Goal: Task Accomplishment & Management: Complete application form

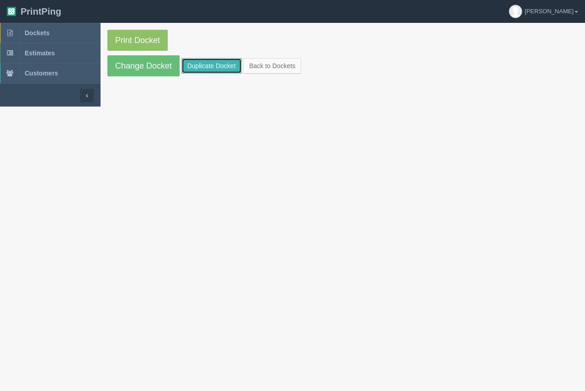
click at [223, 59] on link "Duplicate Docket" at bounding box center [211, 66] width 60 height 16
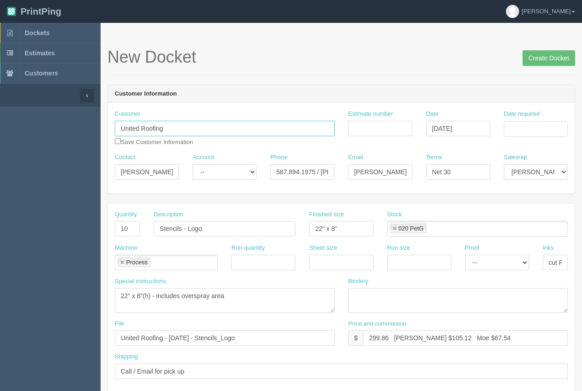
click at [221, 129] on input "United Roofing" at bounding box center [225, 129] width 220 height 16
click at [226, 230] on input "Stencils - Logo" at bounding box center [225, 229] width 142 height 16
click at [186, 229] on input "Stencils - Logo" at bounding box center [225, 229] width 142 height 16
type input "Stencils - Unicrete Logo"
drag, startPoint x: 339, startPoint y: 228, endPoint x: 313, endPoint y: 221, distance: 26.4
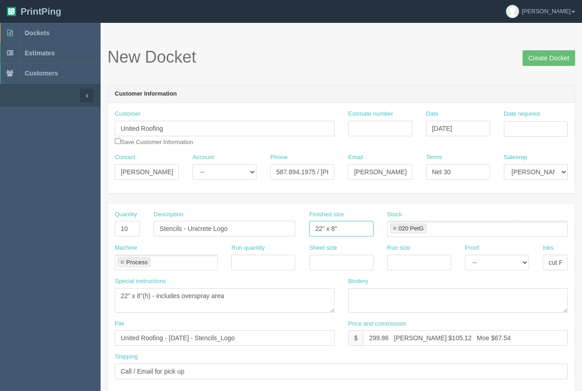
click at [313, 221] on input "22" x 8"" at bounding box center [341, 229] width 64 height 16
type input "see instruc"
click at [249, 298] on textarea "22" x 8"(h) - includes overspray area" at bounding box center [225, 300] width 220 height 25
click at [122, 297] on textarea "22" x 8"(h) - includes overspray area" at bounding box center [225, 300] width 220 height 25
click at [279, 297] on textarea "22" x 8"(h) - includes overspray area" at bounding box center [225, 300] width 220 height 25
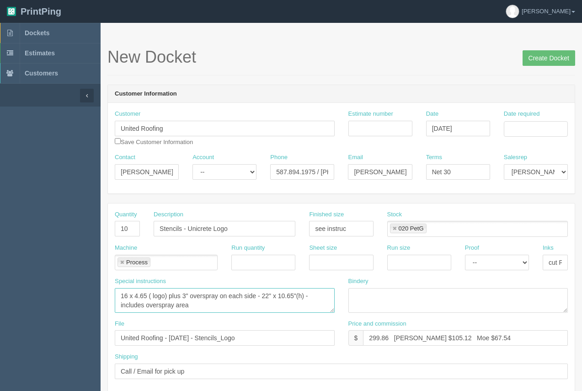
type textarea "16 x 4.65 ( logo) plus 3" overspray on each side - 22" x 10.65"(h) - includes o…"
drag, startPoint x: 250, startPoint y: 334, endPoint x: 95, endPoint y: 339, distance: 155.5
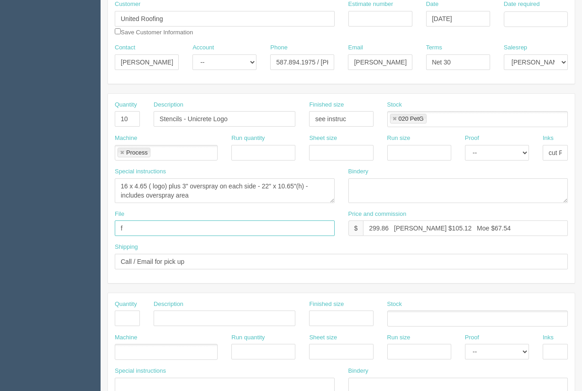
scroll to position [123, 0]
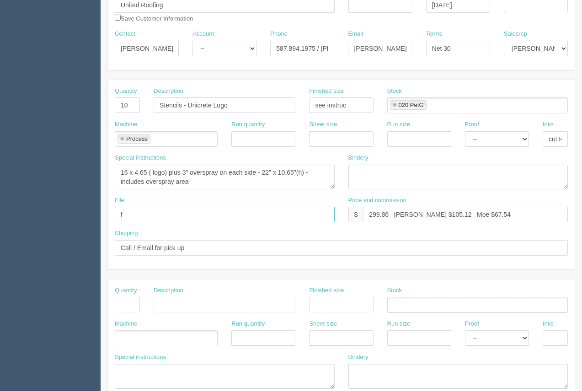
type input "f"
click at [133, 303] on input "text" at bounding box center [127, 305] width 25 height 16
type input "1"
click at [198, 302] on input "text" at bounding box center [225, 305] width 142 height 16
type input "Design"
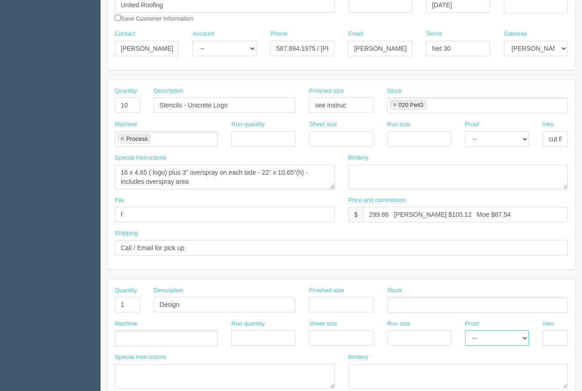
click at [498, 343] on select "-- Email Hard Copy" at bounding box center [497, 338] width 64 height 16
select select "Email"
click at [465, 330] on select "-- Email Hard Copy" at bounding box center [497, 338] width 64 height 16
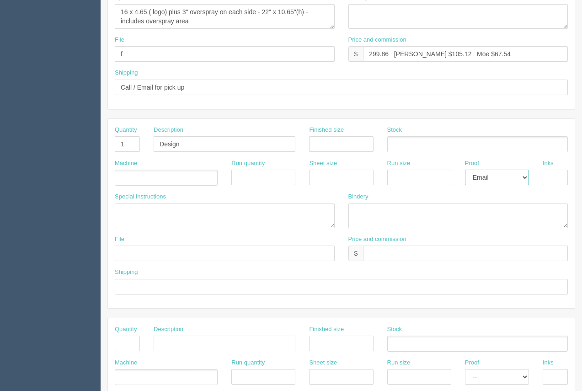
scroll to position [281, 0]
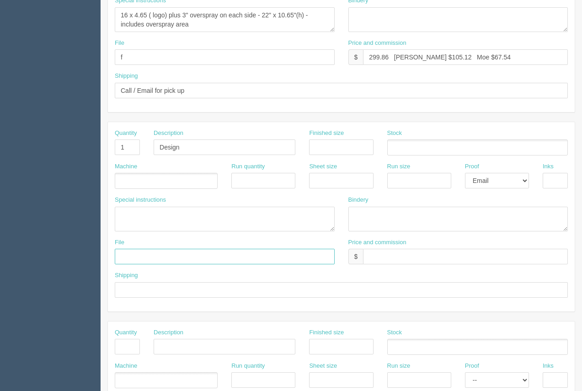
click at [181, 262] on input "text" at bounding box center [225, 257] width 220 height 16
click at [189, 257] on input "files@allrush.ca" at bounding box center [225, 257] width 220 height 16
type input "files@allrush.ca - See Arif."
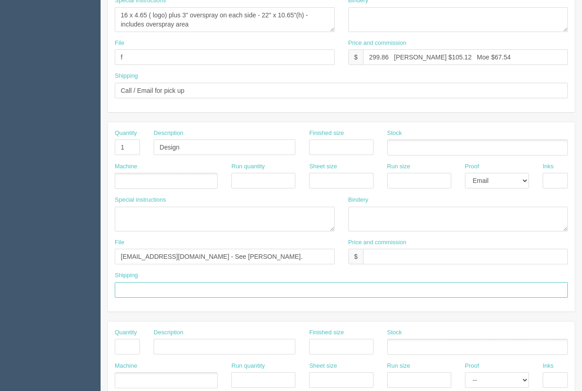
click at [163, 294] on input "text" at bounding box center [341, 290] width 453 height 16
type input "Above"
click at [144, 65] on div "File f" at bounding box center [225, 55] width 234 height 33
type input "files@allrush.ca - See instruc below"
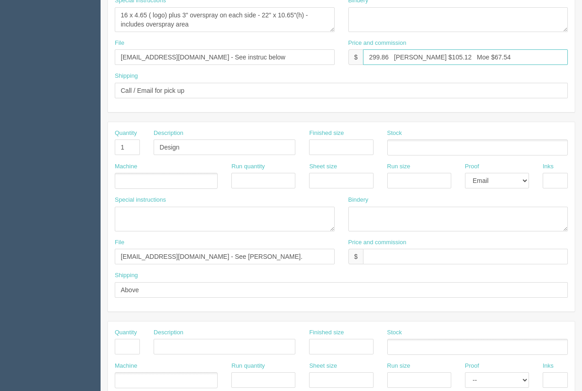
drag, startPoint x: 425, startPoint y: 55, endPoint x: 410, endPoint y: 53, distance: 15.8
click at [410, 53] on input "299.86 Arif $105.12 Moe $67.54" at bounding box center [465, 57] width 205 height 16
drag, startPoint x: 388, startPoint y: 56, endPoint x: 369, endPoint y: 53, distance: 19.4
click at [369, 53] on input "299.86 Arif $48.00 Moe $67.54" at bounding box center [465, 57] width 205 height 16
drag, startPoint x: 477, startPoint y: 53, endPoint x: 484, endPoint y: 37, distance: 17.0
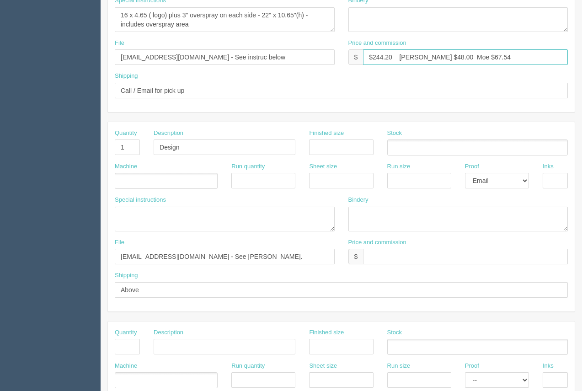
click at [462, 57] on input "$244.20 Arif $48.00 Moe $67.54" at bounding box center [465, 57] width 205 height 16
click at [462, 57] on input "$244.20 Arif $48.00 Moe $67.520" at bounding box center [465, 57] width 205 height 16
type input "$244.20 Arif $48.00 Moe $67.20"
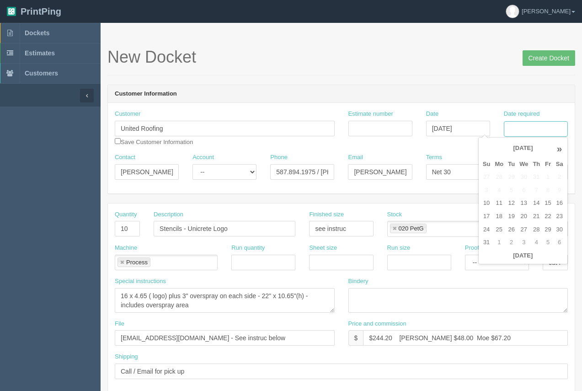
click at [515, 127] on input "Date required" at bounding box center [536, 129] width 64 height 16
click at [497, 207] on td "11" at bounding box center [498, 202] width 13 height 13
click at [501, 231] on td "25" at bounding box center [498, 229] width 13 height 13
type input "[DATE]"
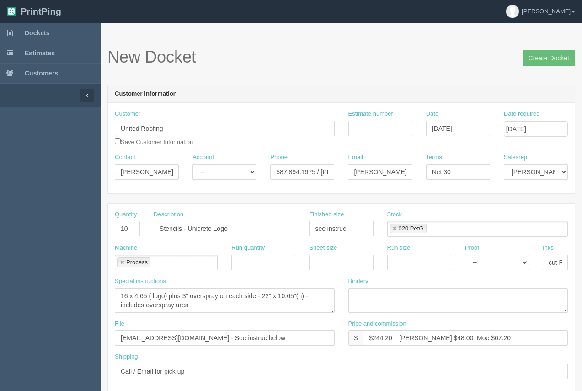
click at [437, 63] on h1 "New Docket Create Docket" at bounding box center [340, 57] width 467 height 18
click at [213, 147] on div "Customer United Roofing Save Customer Information" at bounding box center [225, 131] width 234 height 43
drag, startPoint x: 148, startPoint y: 176, endPoint x: 111, endPoint y: 174, distance: 36.6
type input "Kirt"
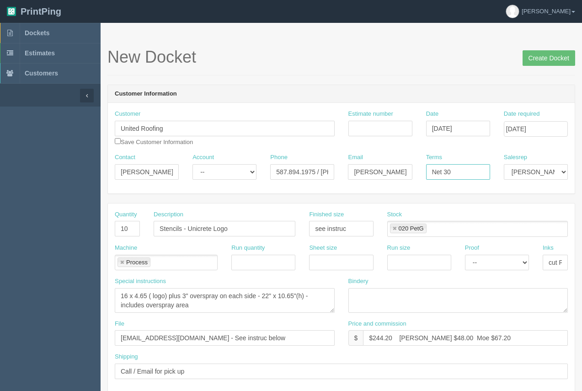
click at [459, 174] on input "Net 30" at bounding box center [458, 172] width 64 height 16
click at [478, 173] on input "Net 30 - PO: Unicrte" at bounding box center [458, 172] width 64 height 16
type input "Net 30 - PO: Unicrete"
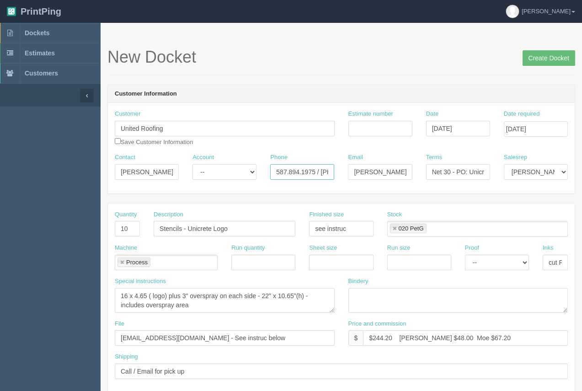
drag, startPoint x: 313, startPoint y: 172, endPoint x: 264, endPoint y: 172, distance: 49.4
click at [264, 172] on div "Phone 587.894.1975 / 403-870-2753" at bounding box center [302, 169] width 78 height 33
type input "587.586.6133 / 403-870-2753"
drag, startPoint x: 363, startPoint y: 171, endPoint x: 330, endPoint y: 173, distance: 32.9
click at [330, 173] on div "Contact Kirt Account -- Existing Client Allrush Client Rep Client Phone 587.586…" at bounding box center [341, 169] width 467 height 33
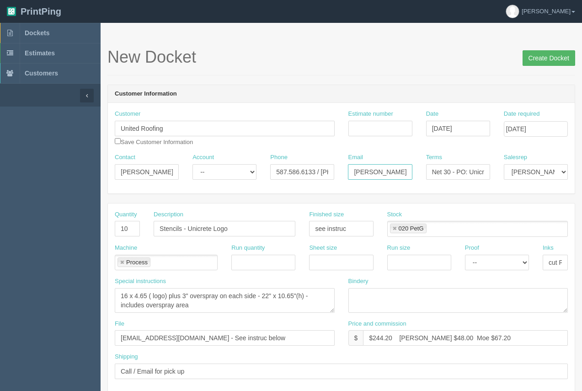
type input "kirt@unitedroofing.ca"
click at [542, 58] on input "Create Docket" at bounding box center [548, 58] width 53 height 16
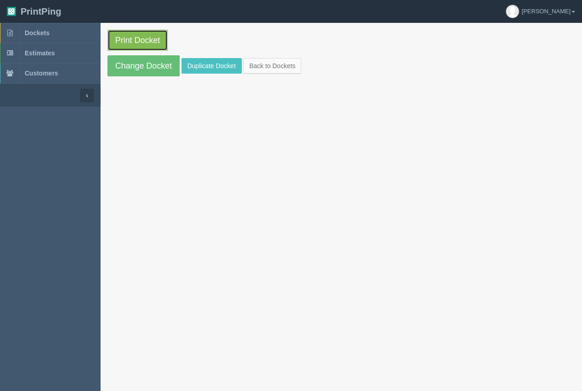
click at [127, 39] on link "Print Docket" at bounding box center [137, 40] width 60 height 21
click at [44, 34] on span "Dockets" at bounding box center [37, 32] width 25 height 7
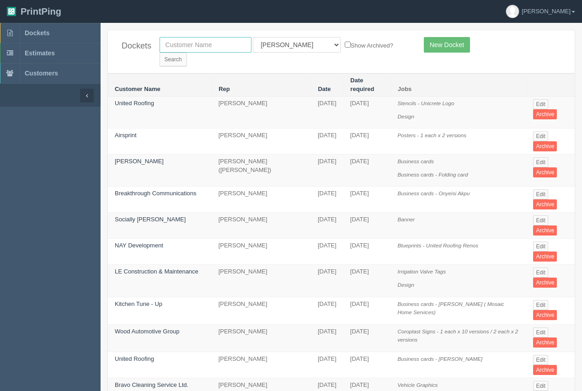
click at [181, 49] on input "text" at bounding box center [205, 45] width 92 height 16
type input "wood automotive"
click at [187, 53] on input "Search" at bounding box center [172, 60] width 27 height 14
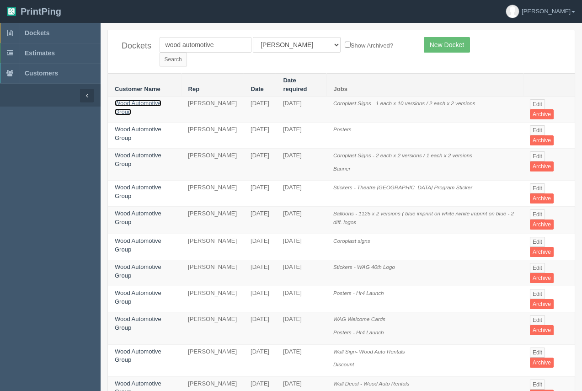
click at [147, 100] on link "Wood Automotive Group" at bounding box center [138, 108] width 47 height 16
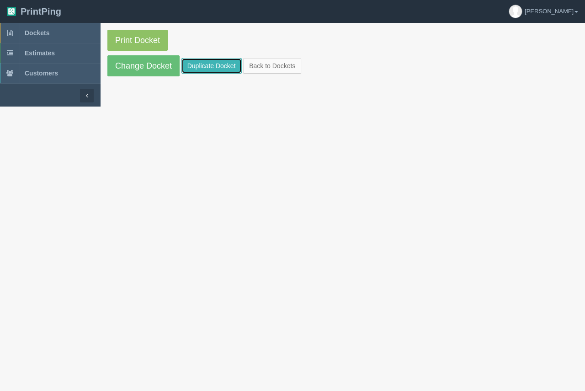
click at [202, 69] on link "Duplicate Docket" at bounding box center [211, 66] width 60 height 16
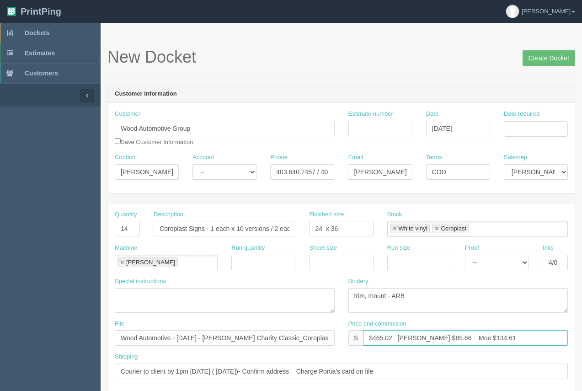
drag, startPoint x: 393, startPoint y: 336, endPoint x: 373, endPoint y: 335, distance: 19.2
click at [372, 335] on input "$465.02 Arif $85.66 Moe $134.61" at bounding box center [465, 338] width 205 height 16
drag, startPoint x: 430, startPoint y: 340, endPoint x: 411, endPoint y: 337, distance: 19.0
click at [411, 337] on input "$875.88 Arif $85.66 Moe $134.61" at bounding box center [465, 338] width 205 height 16
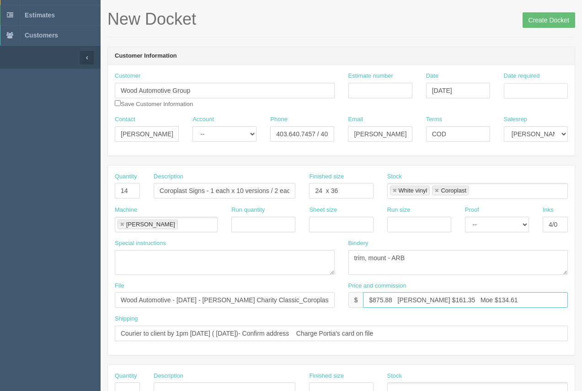
scroll to position [56, 0]
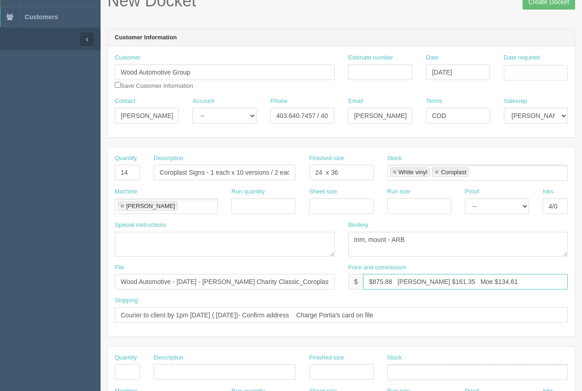
type input "$875.88 Arif $161.35 Moe $134.61"
click at [532, 74] on input "Date required" at bounding box center [536, 73] width 64 height 16
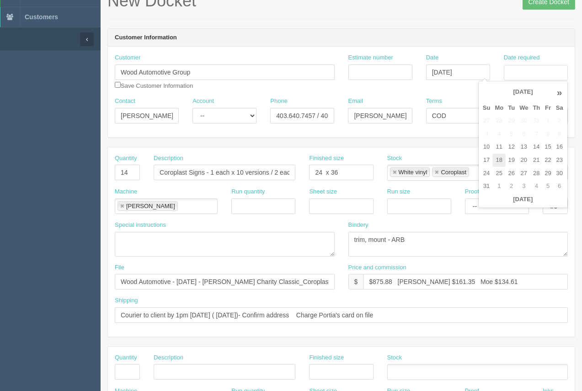
click at [498, 159] on td "18" at bounding box center [498, 160] width 13 height 13
click at [522, 159] on td "20" at bounding box center [523, 160] width 13 height 13
type input "[DATE]"
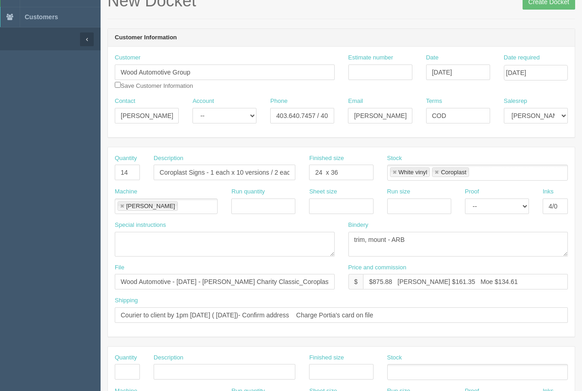
click at [472, 38] on header "Customer Information" at bounding box center [341, 38] width 467 height 18
click at [359, 75] on input "Estimate number" at bounding box center [380, 72] width 64 height 16
type input "92107"
drag, startPoint x: 127, startPoint y: 170, endPoint x: 114, endPoint y: 169, distance: 13.3
click at [114, 169] on div "Quantity 14" at bounding box center [127, 170] width 39 height 33
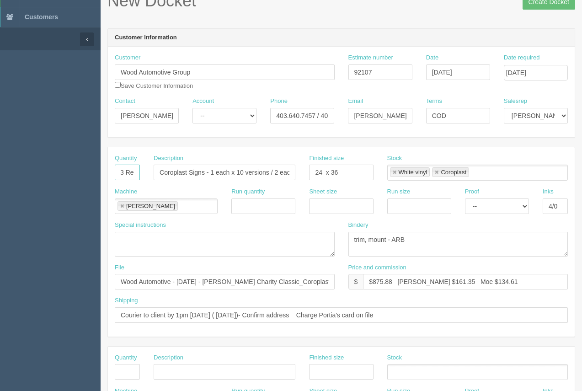
scroll to position [0, 0]
type input "3"
type input "Retractable Banner Stands with banners"
drag, startPoint x: 345, startPoint y: 173, endPoint x: 311, endPoint y: 173, distance: 34.3
click at [311, 173] on input "24 x 36" at bounding box center [341, 173] width 64 height 16
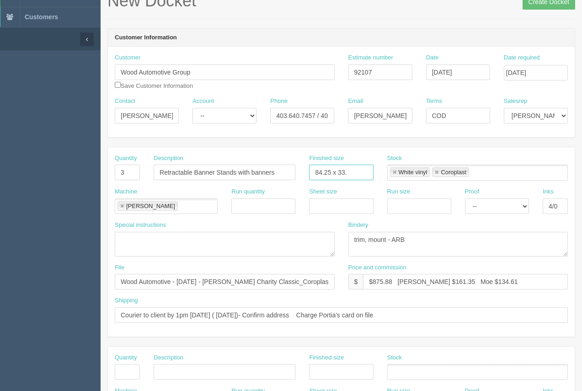
type input "84.25 x 33.5"
click at [394, 173] on link at bounding box center [394, 173] width 5 height 6
type input "Coroplast"
type input "84.25 x 33.5"
click at [394, 173] on link at bounding box center [394, 173] width 5 height 6
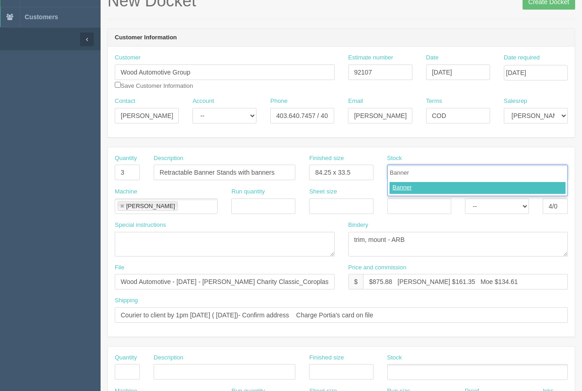
type input "Banner"
type input "Frontier Banner Stand"
type input "Banner,Frontier Banner Stand"
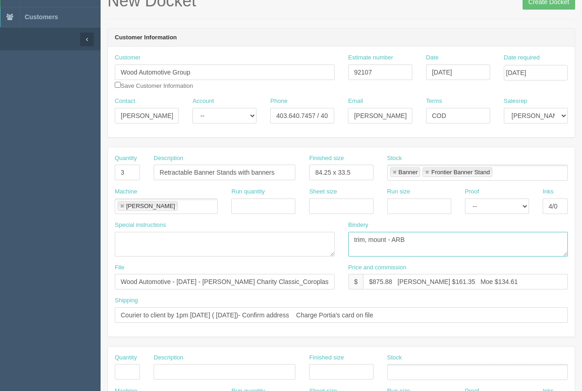
drag, startPoint x: 388, startPoint y: 240, endPoint x: 369, endPoint y: 236, distance: 18.7
click at [369, 236] on textarea "trim, mount - ARB" at bounding box center [458, 244] width 220 height 25
type textarea "trim, assemble- ARB"
drag, startPoint x: 314, startPoint y: 285, endPoint x: 218, endPoint y: 282, distance: 96.0
click at [218, 282] on input "Wood Automotive - August 2025 - Roger Charity Classic_Coroplast" at bounding box center [225, 282] width 220 height 16
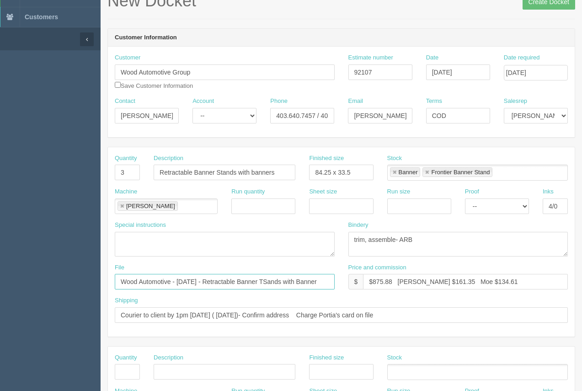
scroll to position [0, 4]
click at [277, 281] on input "Wood Automotive - August 2025 - Retractable Banner TSands with Banner" at bounding box center [225, 282] width 220 height 16
type input "Wood Automotive - August 2025 - Retractable Banner Stands with Banner"
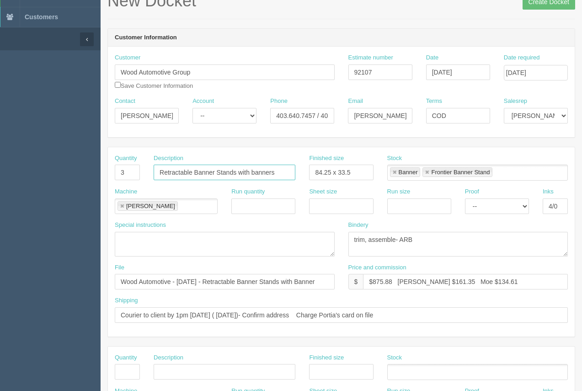
click at [280, 171] on input "Retractable Banner Stands with banners" at bounding box center [225, 173] width 142 height 16
type input "Retractable Banner Stands with banners ( 1 each x 3 versions)"
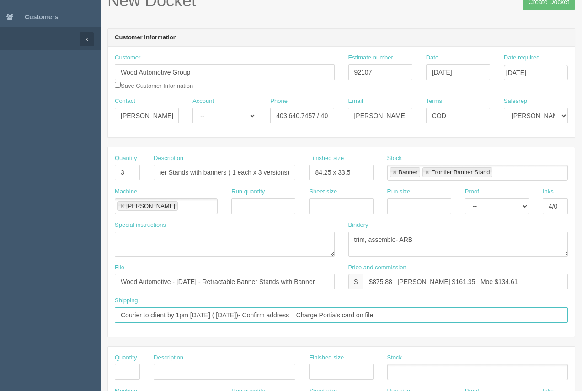
scroll to position [0, 0]
drag, startPoint x: 405, startPoint y: 314, endPoint x: 168, endPoint y: 316, distance: 237.6
click at [168, 316] on input "Courier to client by 1pm Thursday ( August 14th)- Confirm address Charge Portia…" at bounding box center [341, 315] width 453 height 16
type input "Courier to client. Confirm delivery address"
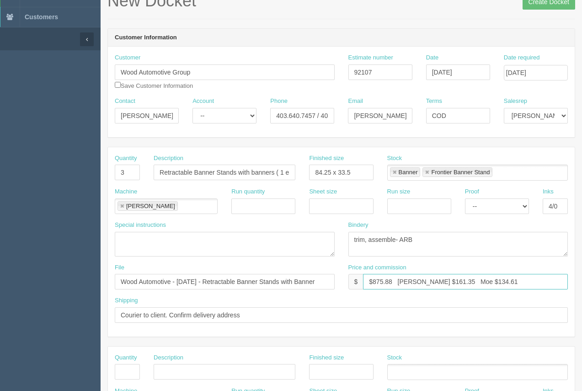
drag, startPoint x: 490, startPoint y: 283, endPoint x: 455, endPoint y: 280, distance: 35.3
click at [455, 280] on input "$875.88 Arif $161.35 Moe $134.61" at bounding box center [465, 282] width 205 height 16
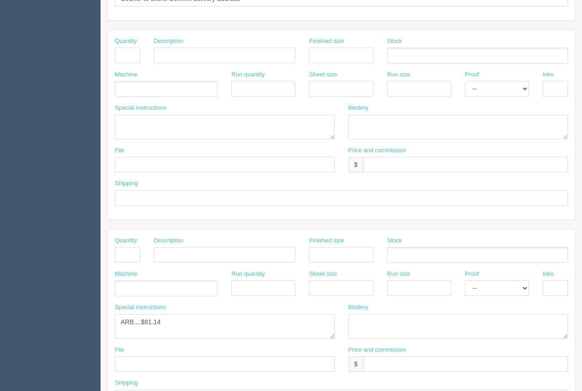
scroll to position [425, 0]
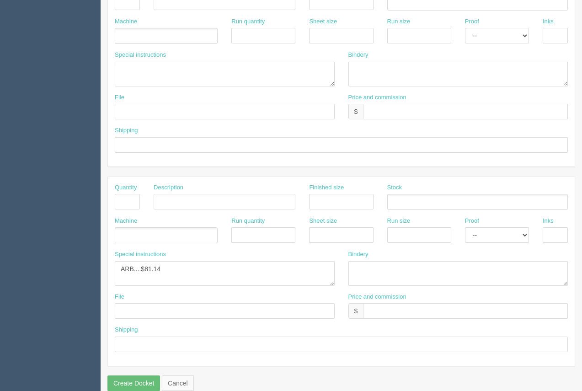
type input "$875.88 Arif $161.35 Moe $253.54"
click at [493, 378] on section "New Docket Create Docket Customer Information Customer Wood Automotive Group Sa…" at bounding box center [341, 0] width 481 height 807
click at [178, 279] on textarea "ARB....$81.14" at bounding box center [225, 273] width 220 height 25
drag, startPoint x: 179, startPoint y: 268, endPoint x: 144, endPoint y: 271, distance: 34.3
click at [144, 271] on textarea "ARB....$81.14" at bounding box center [225, 273] width 220 height 25
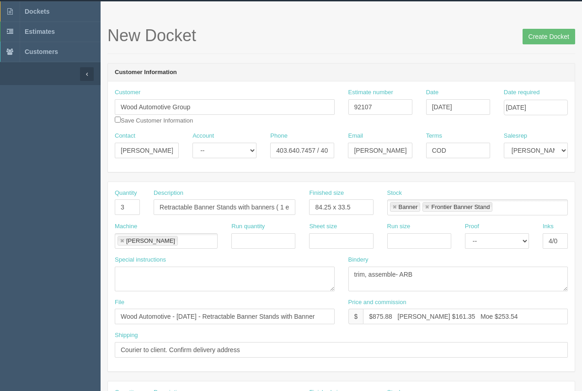
scroll to position [24, 0]
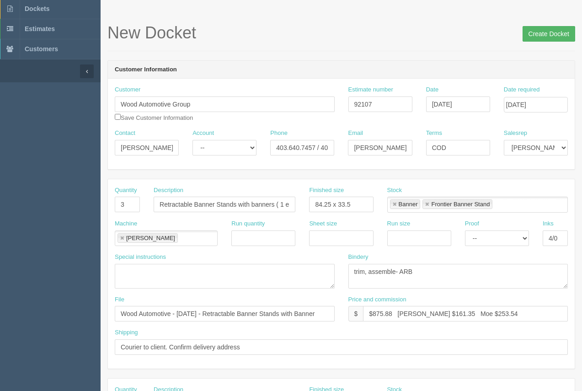
type textarea "ARB....$60.00"
click at [547, 39] on input "Create Docket" at bounding box center [548, 34] width 53 height 16
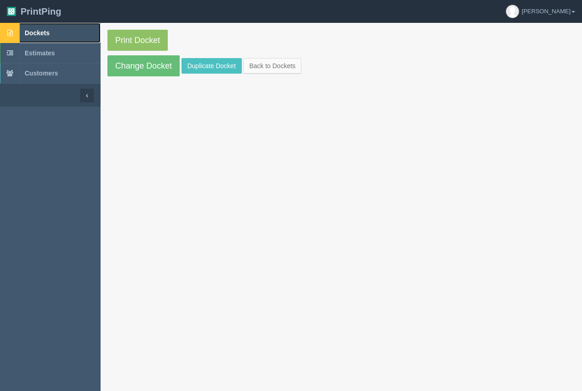
click at [47, 32] on span "Dockets" at bounding box center [37, 32] width 25 height 7
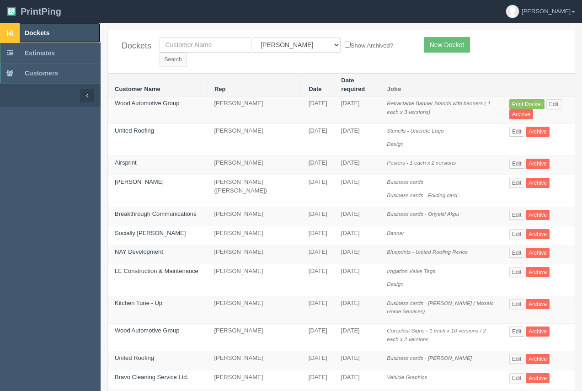
click at [42, 31] on span "Dockets" at bounding box center [37, 32] width 25 height 7
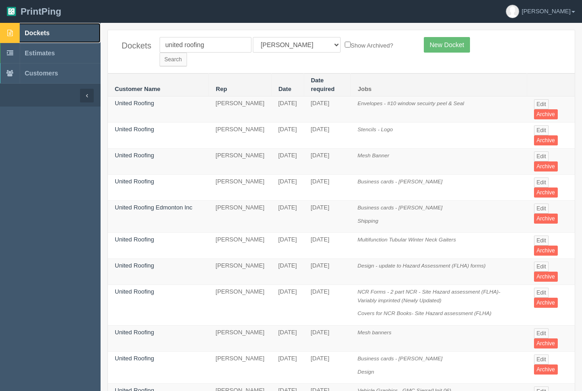
click at [34, 32] on span "Dockets" at bounding box center [37, 32] width 25 height 7
